Goal: Transaction & Acquisition: Purchase product/service

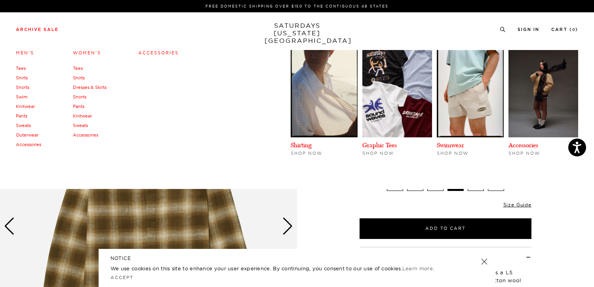
click at [28, 54] on link "Men's" at bounding box center [25, 53] width 18 height 6
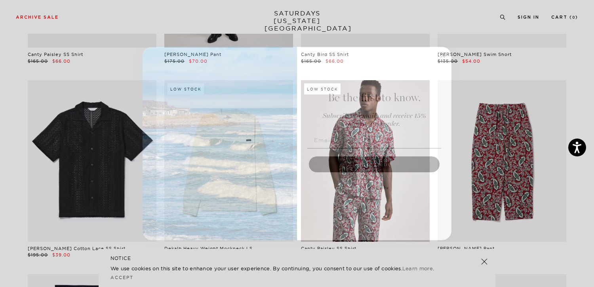
scroll to position [196, 0]
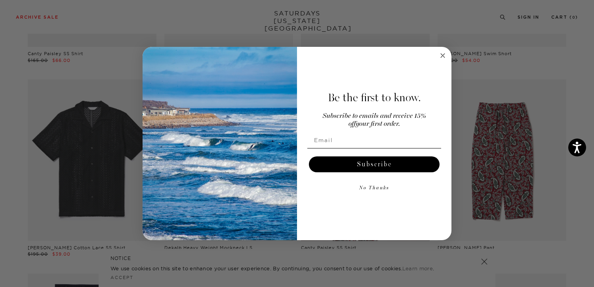
click at [439, 55] on circle "Close dialog" at bounding box center [443, 55] width 9 height 9
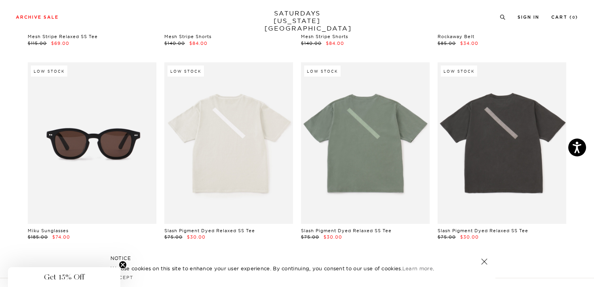
scroll to position [11080, 0]
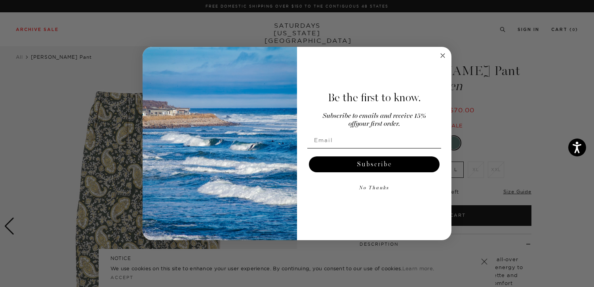
click at [443, 53] on circle "Close dialog" at bounding box center [443, 55] width 9 height 9
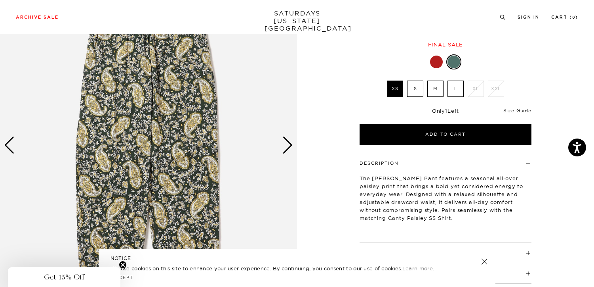
scroll to position [88, 0]
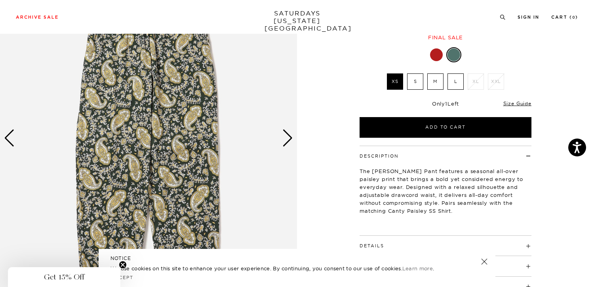
click at [285, 138] on div "Next slide" at bounding box center [288, 137] width 11 height 17
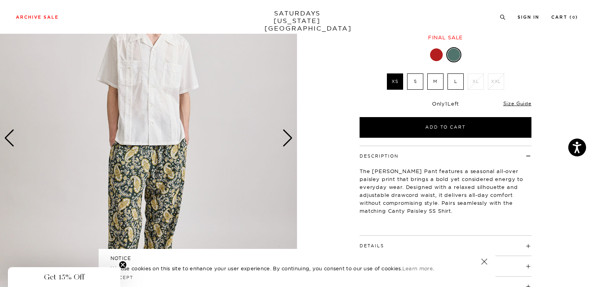
click at [285, 138] on div "Next slide" at bounding box center [288, 137] width 11 height 17
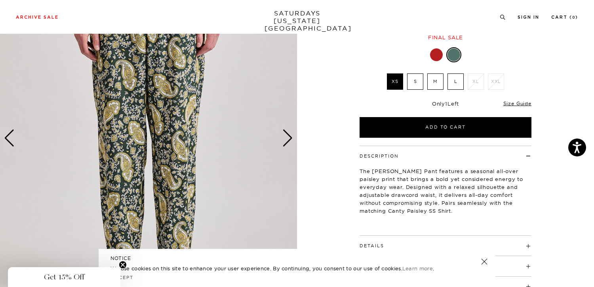
click at [285, 138] on div "Next slide" at bounding box center [288, 137] width 11 height 17
